Goal: Navigation & Orientation: Find specific page/section

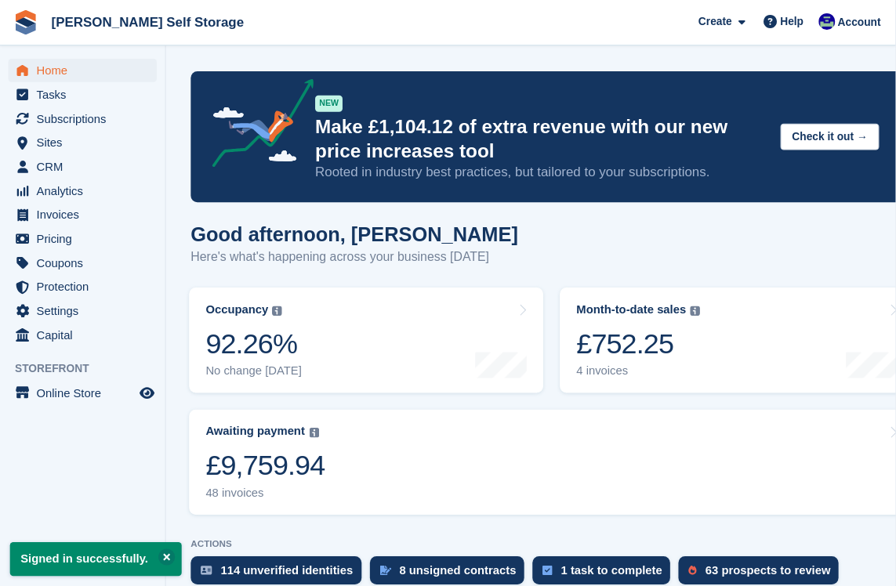
scroll to position [5, 0]
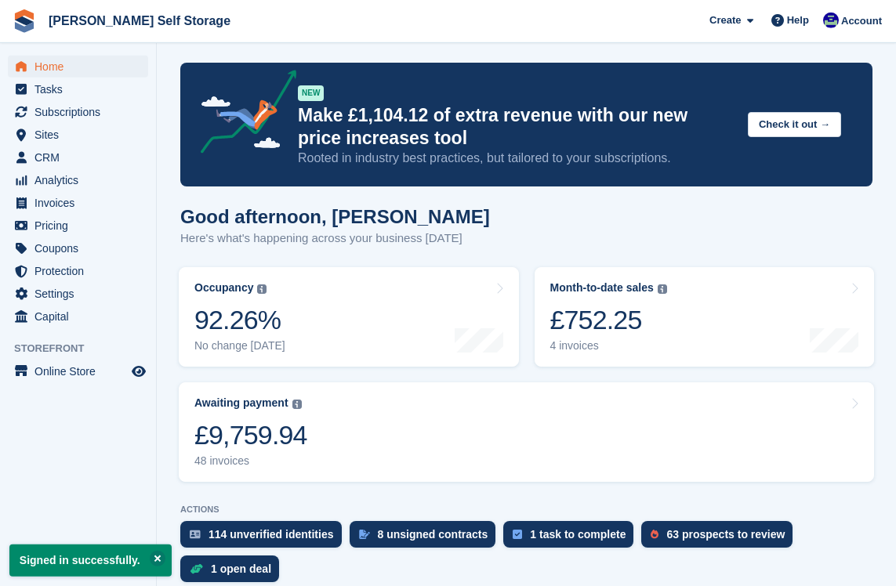
click at [45, 129] on span "Sites" at bounding box center [81, 135] width 94 height 22
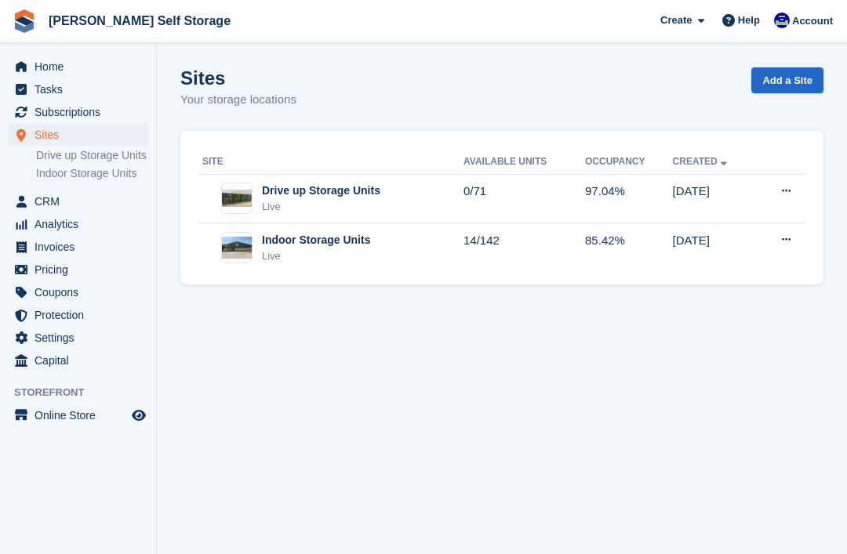
click at [247, 245] on img at bounding box center [237, 248] width 30 height 23
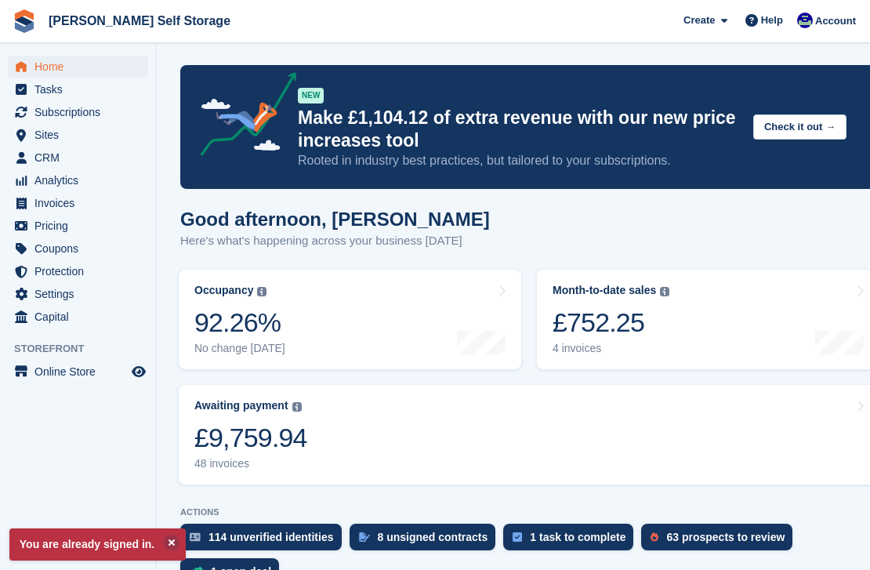
scroll to position [2, 0]
click at [139, 376] on icon "Preview store" at bounding box center [139, 371] width 14 height 13
click at [132, 372] on icon "Preview store" at bounding box center [139, 371] width 14 height 13
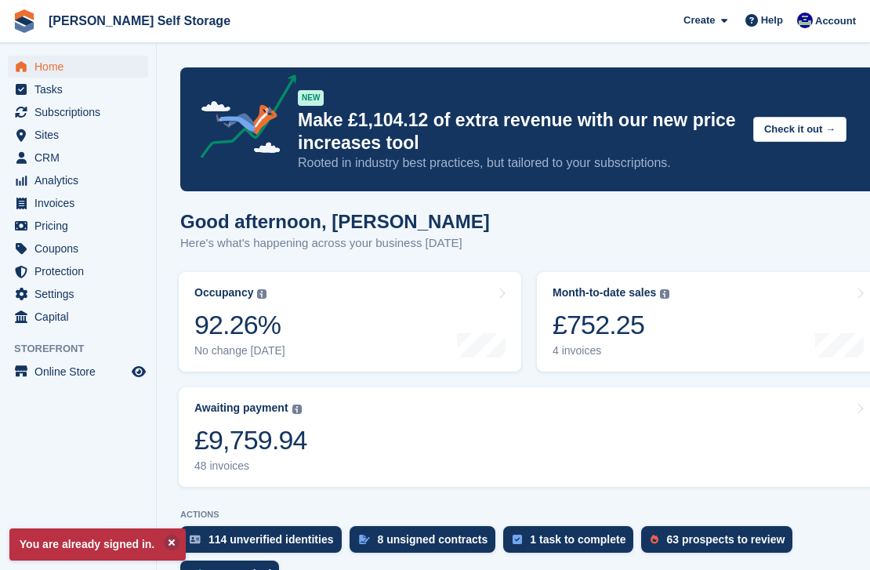
scroll to position [2, 0]
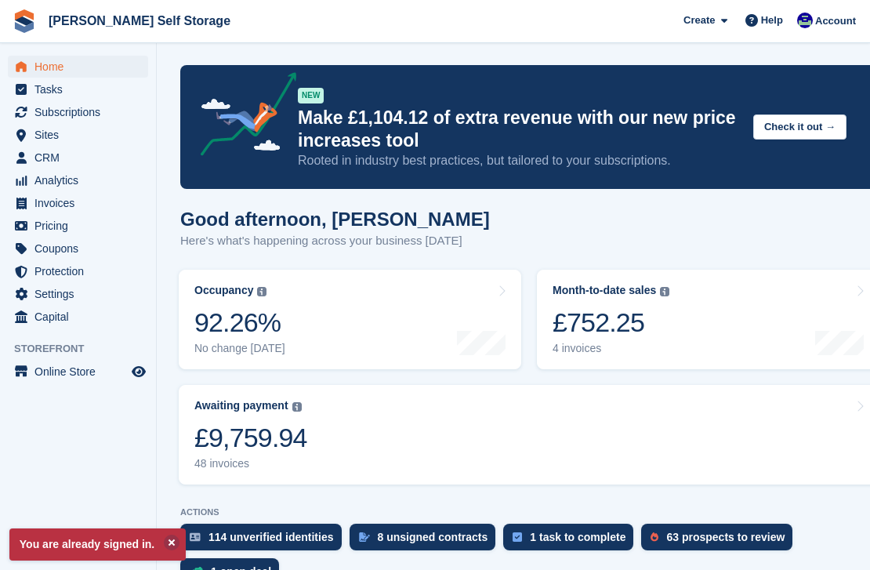
click at [44, 126] on span "Sites" at bounding box center [81, 135] width 94 height 22
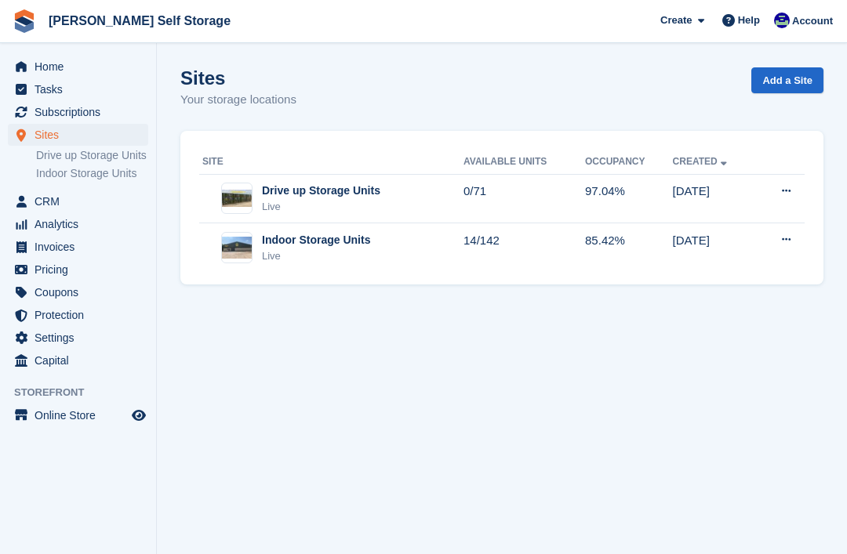
click at [249, 238] on img at bounding box center [237, 248] width 30 height 23
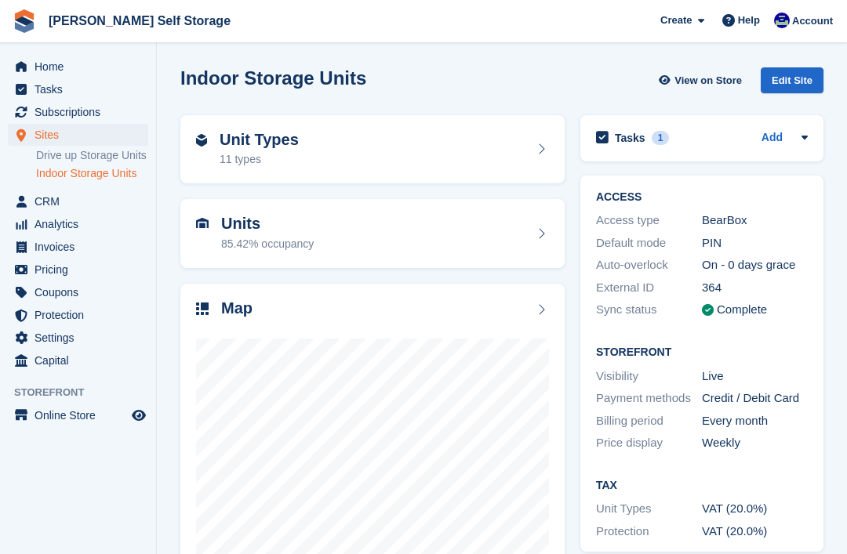
click at [225, 228] on h2 "Units" at bounding box center [267, 224] width 93 height 18
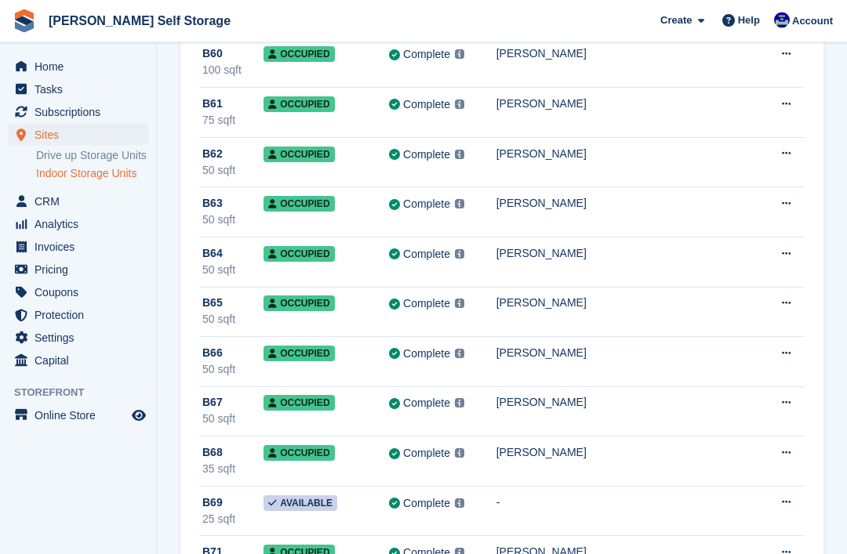
scroll to position [6194, 0]
